Goal: Information Seeking & Learning: Learn about a topic

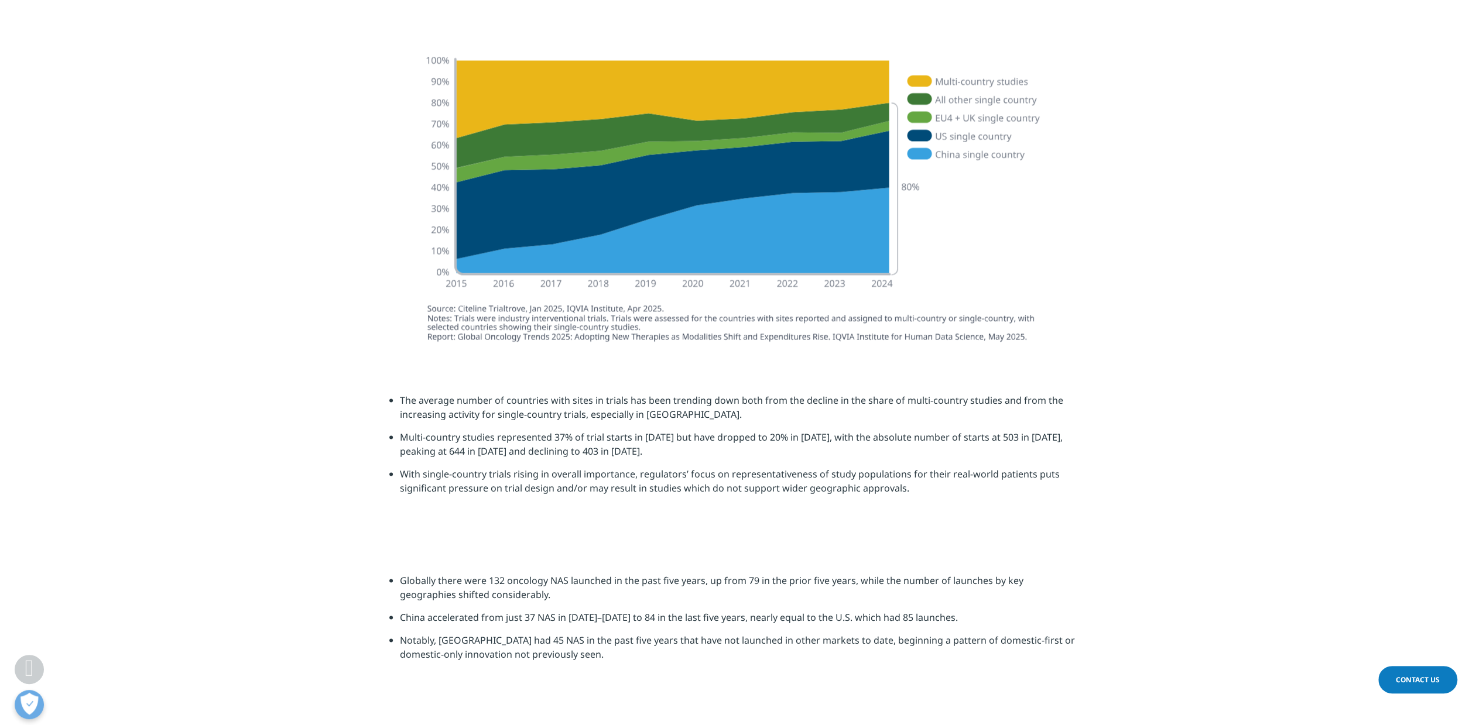
scroll to position [1951, 0]
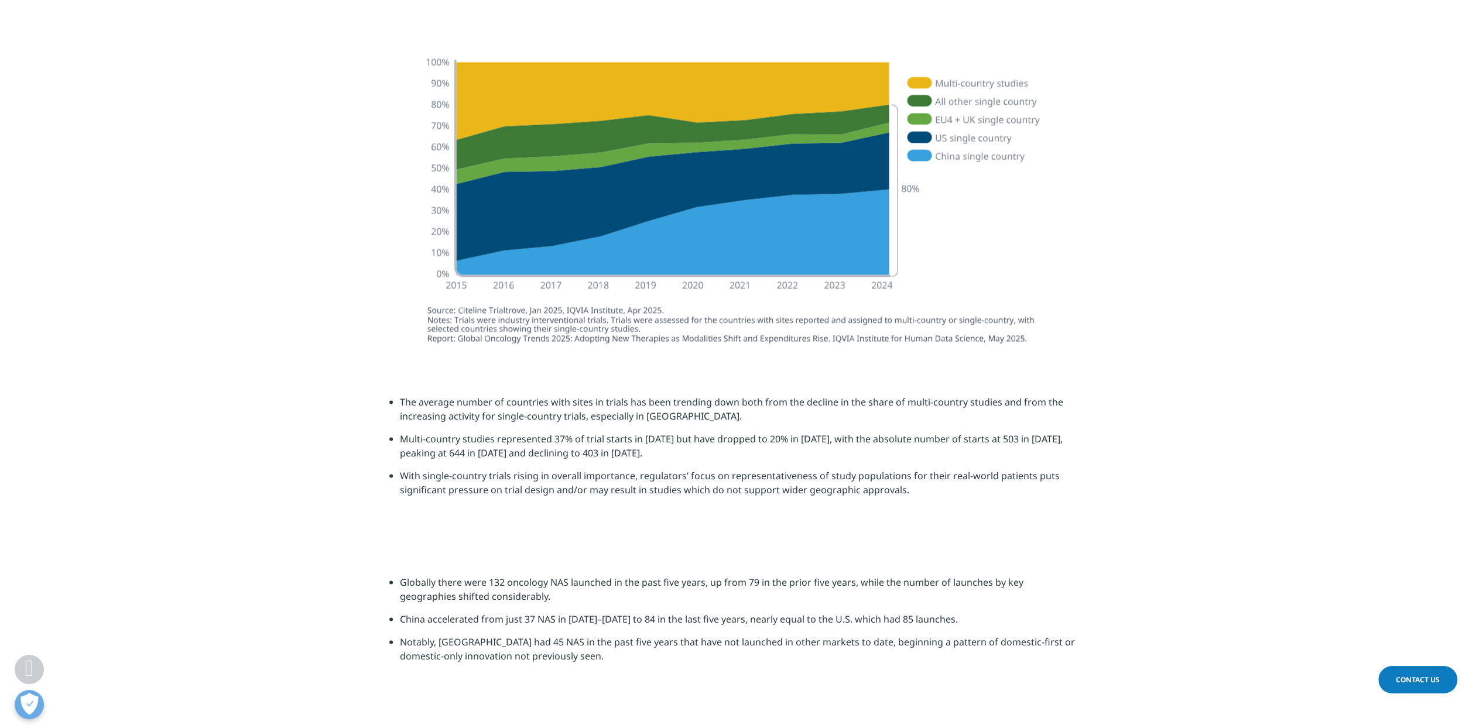
drag, startPoint x: 632, startPoint y: 223, endPoint x: 486, endPoint y: 208, distance: 145.9
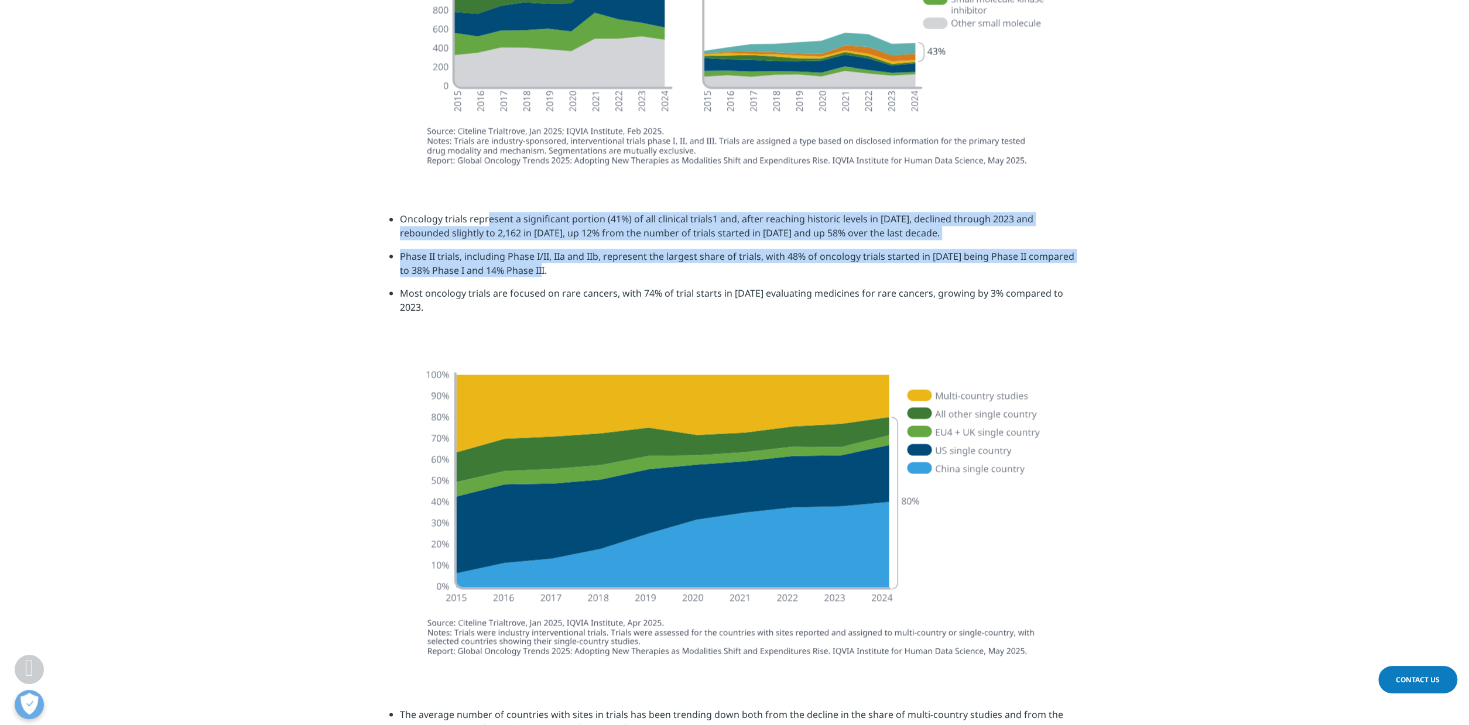
click at [486, 208] on section "Oncology trials represent a significant portion (41%) of all clinical trials1 a…" at bounding box center [734, 267] width 1469 height 169
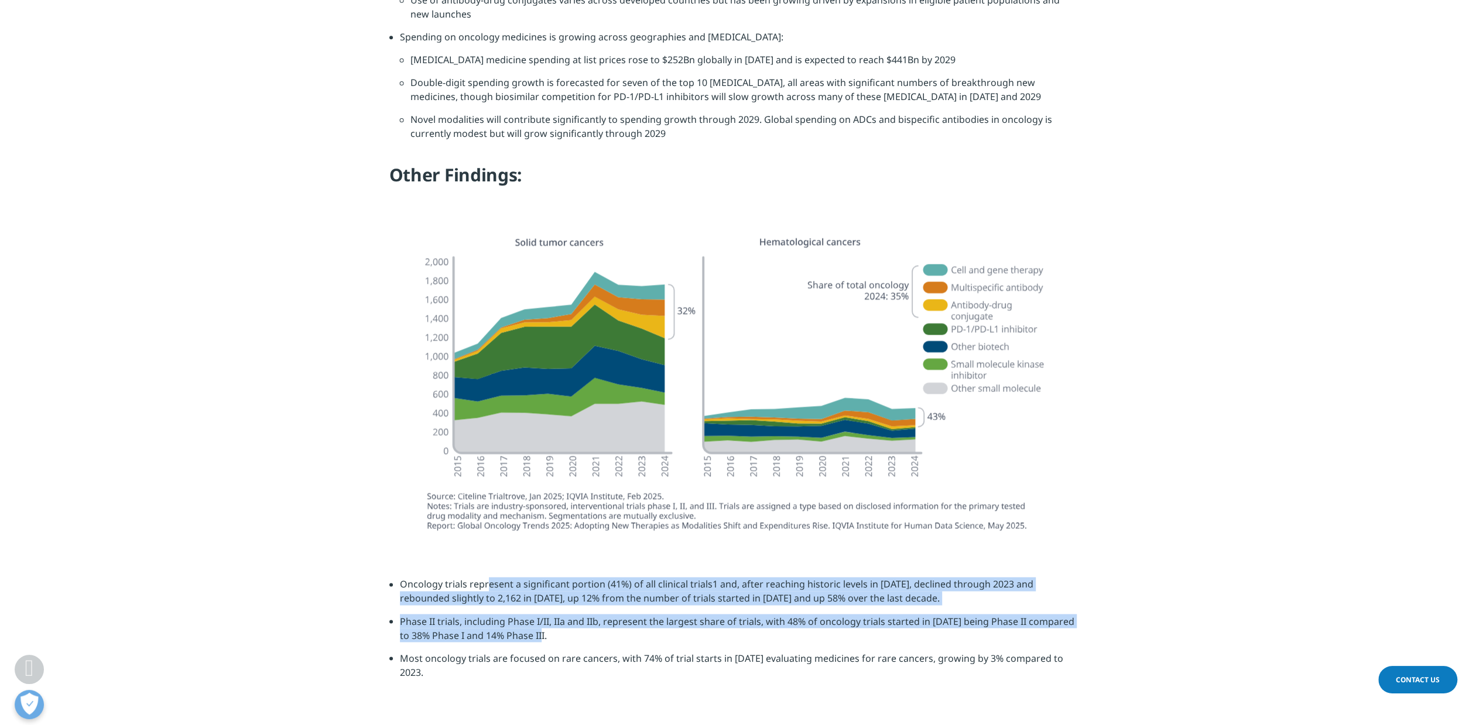
scroll to position [1281, 0]
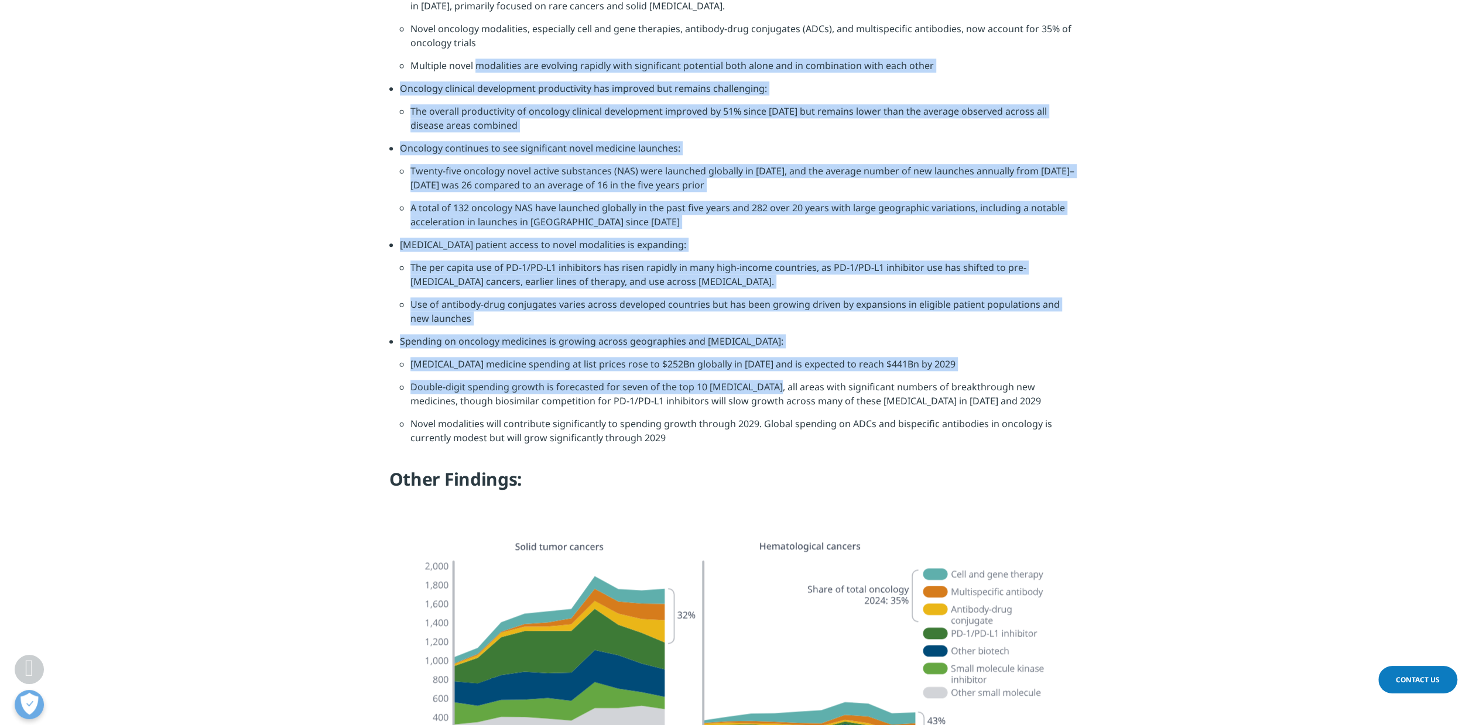
drag, startPoint x: 719, startPoint y: 303, endPoint x: 475, endPoint y: 72, distance: 336.2
click at [475, 72] on div "Key Findings: Oncology R&D activity continues to grow driven by novel modalitie…" at bounding box center [734, 215] width 691 height 570
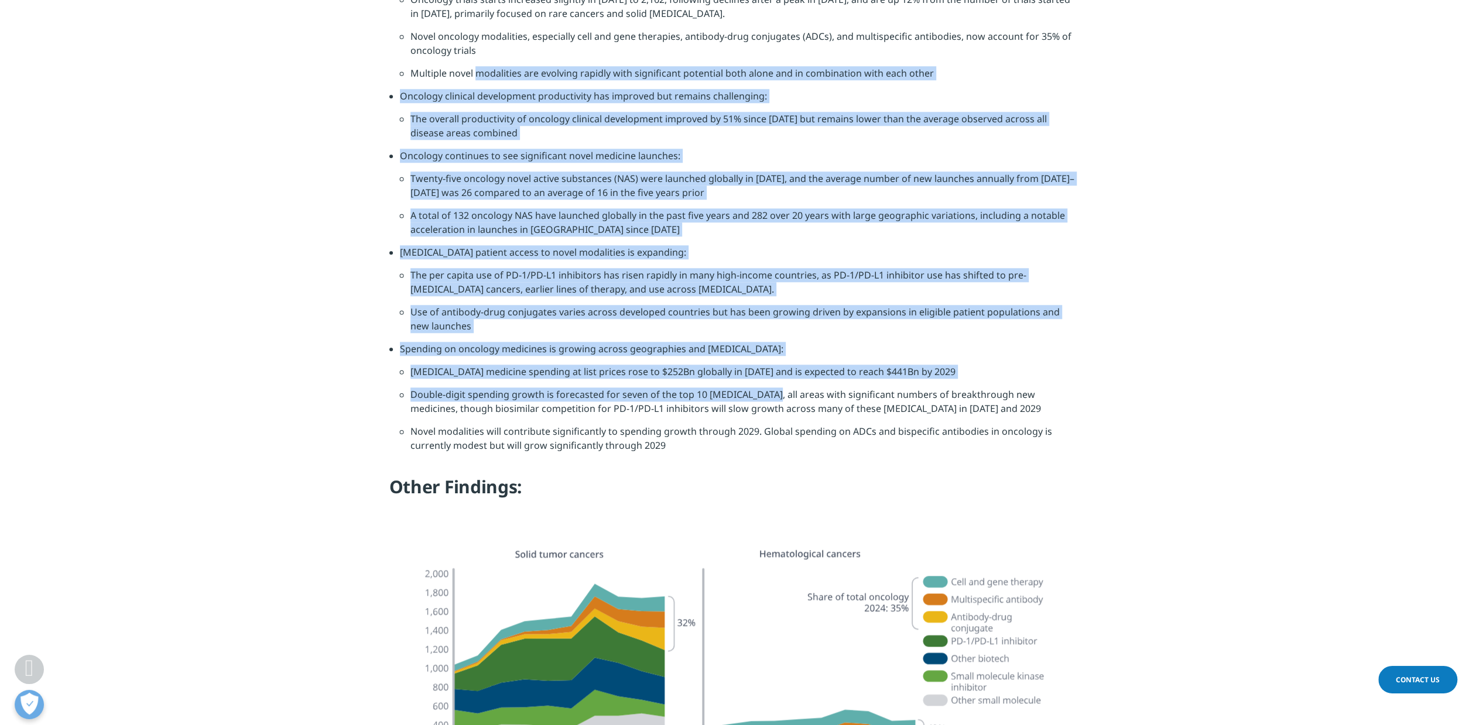
scroll to position [1038, 0]
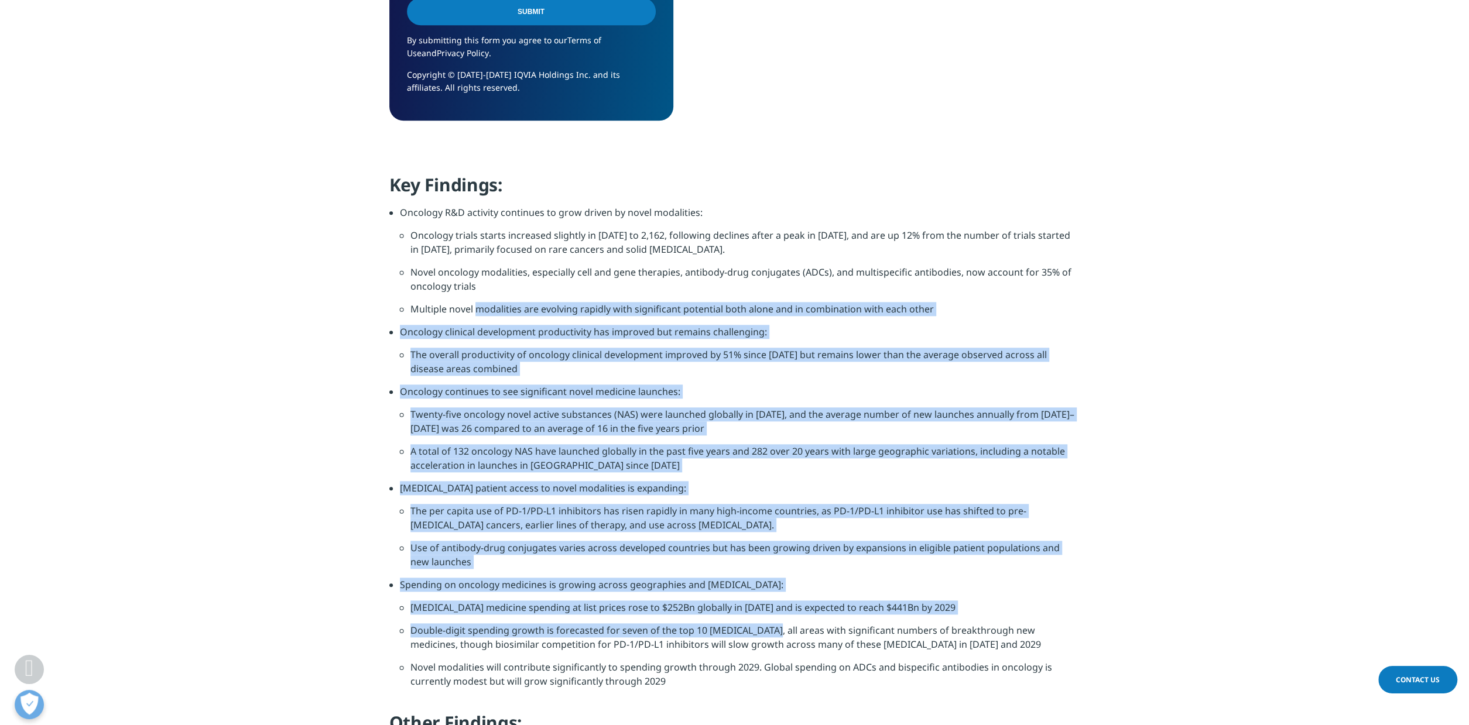
click at [729, 365] on li "The overall productivity of oncology clinical development improved by 51% since…" at bounding box center [745, 366] width 670 height 37
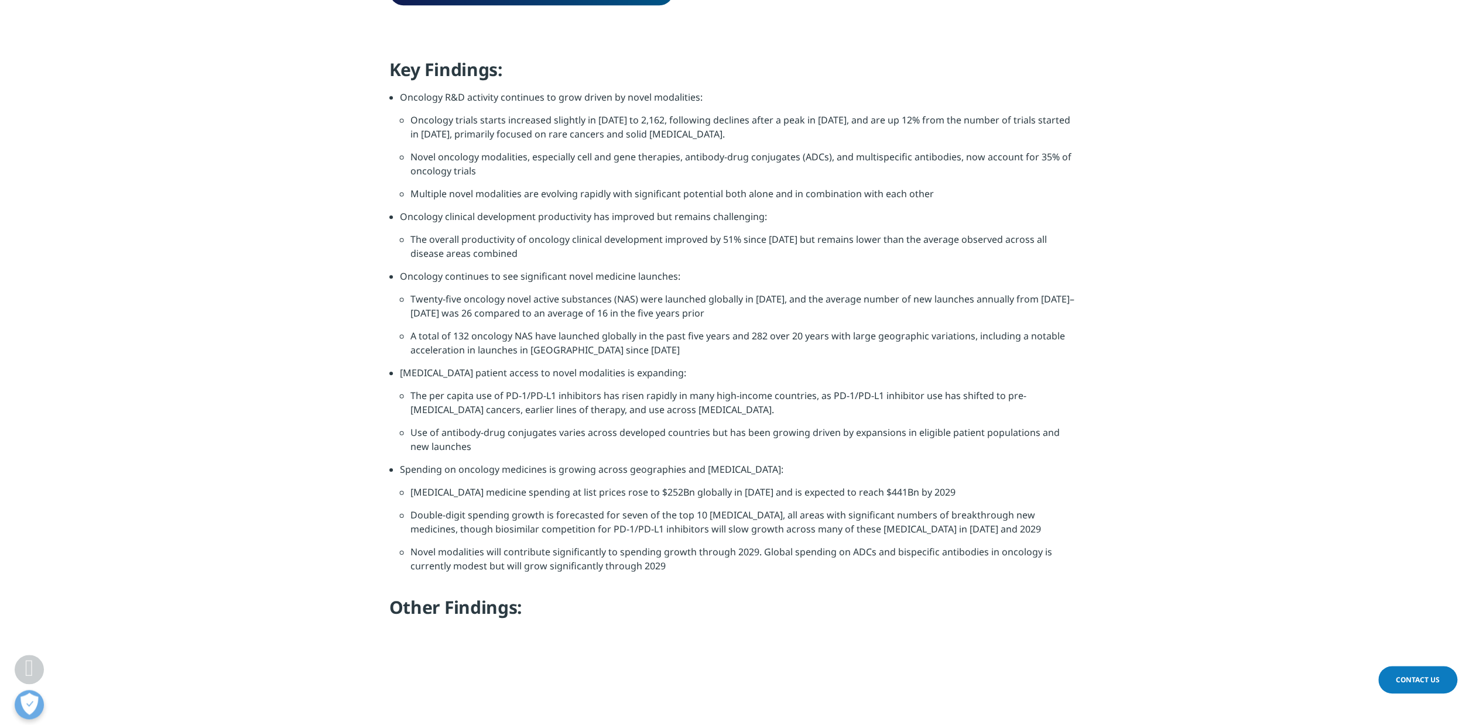
scroll to position [1160, 0]
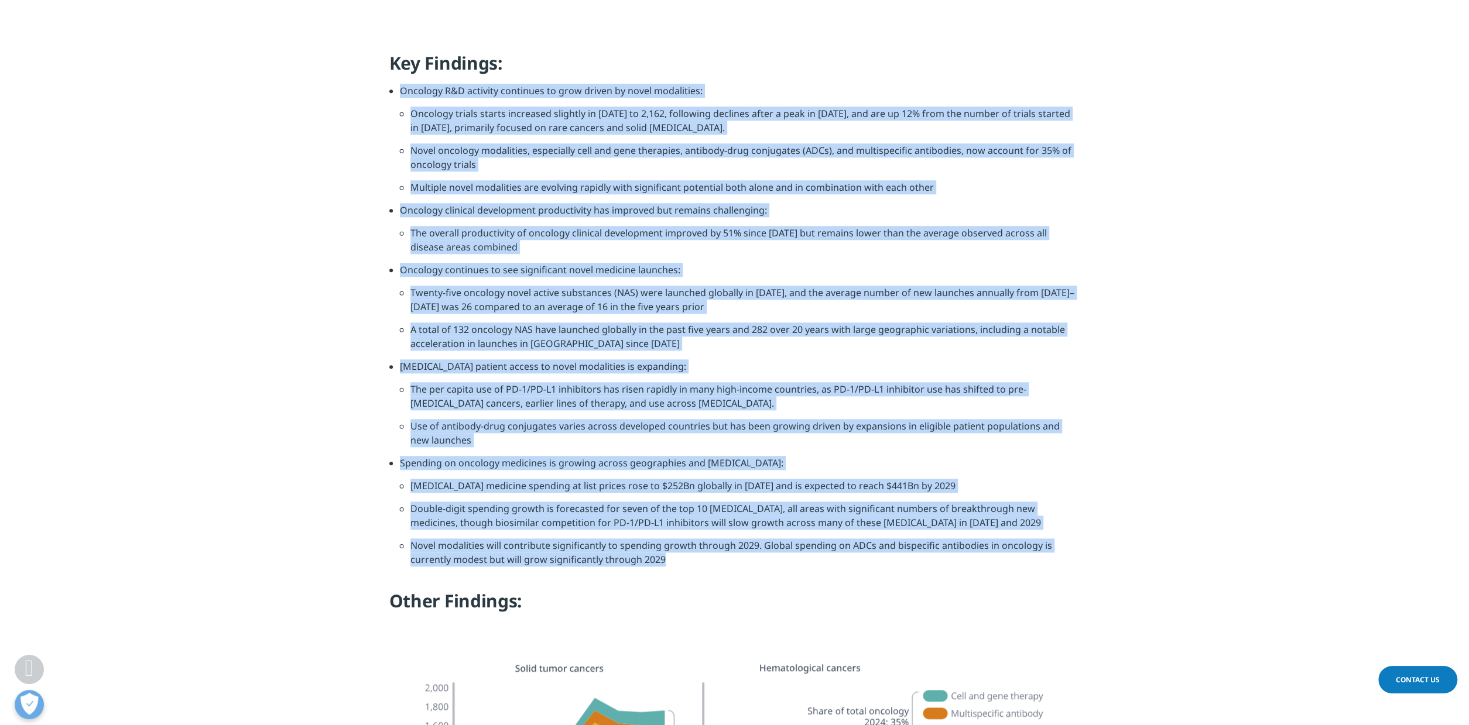
drag, startPoint x: 704, startPoint y: 563, endPoint x: 383, endPoint y: 84, distance: 577.1
click at [383, 84] on section "Key Findings: Oncology R&D activity continues to grow driven by novel modalitie…" at bounding box center [734, 351] width 1469 height 599
copy div "Oncology R&D activity continues to grow driven by novel modalities: Oncology tr…"
click at [708, 205] on li "Oncology clinical development productivity has improved but remains challenging:" at bounding box center [740, 214] width 680 height 23
